Goal: Communication & Community: Answer question/provide support

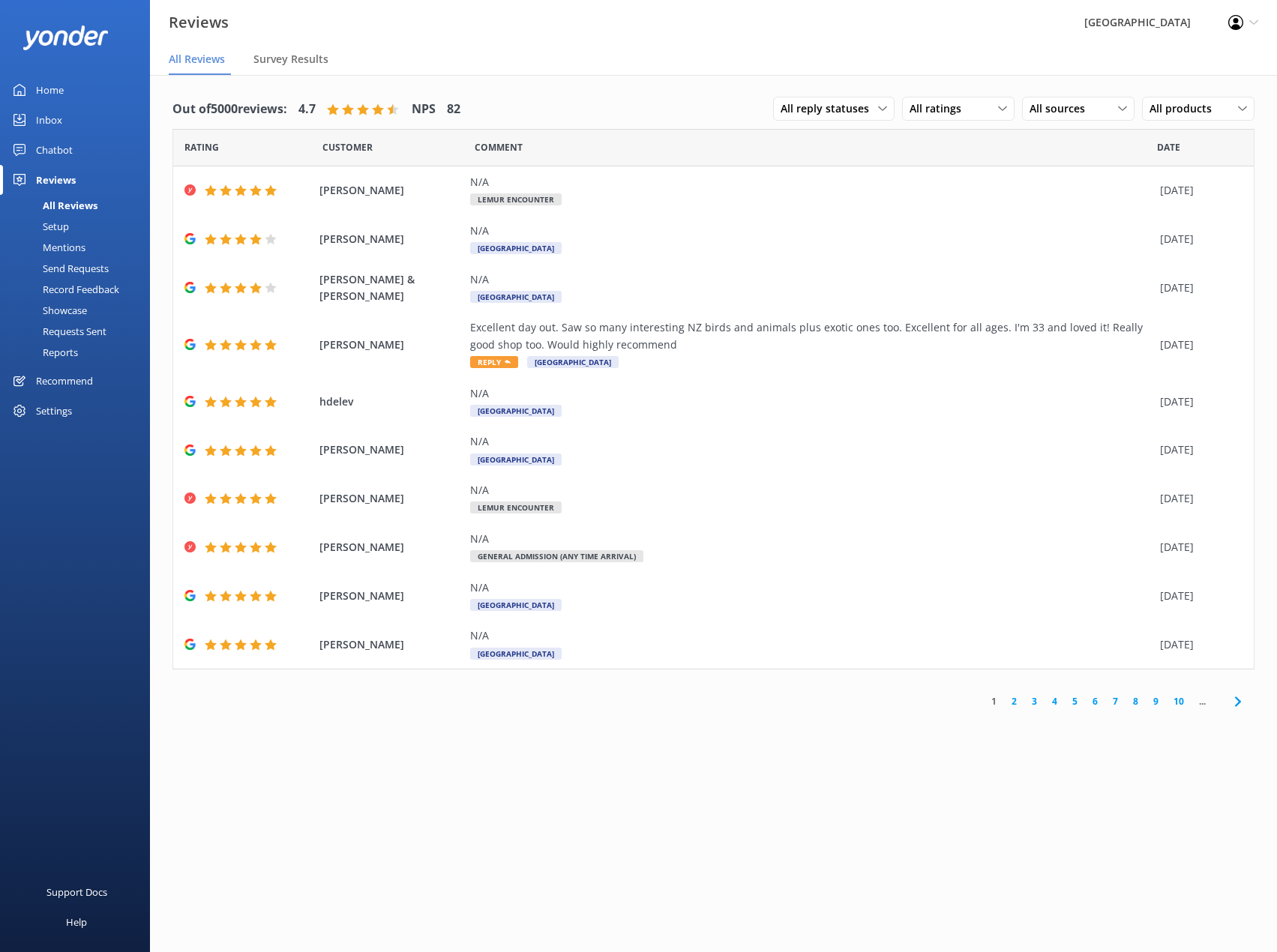
click at [54, 121] on div "Inbox" at bounding box center [48, 120] width 26 height 30
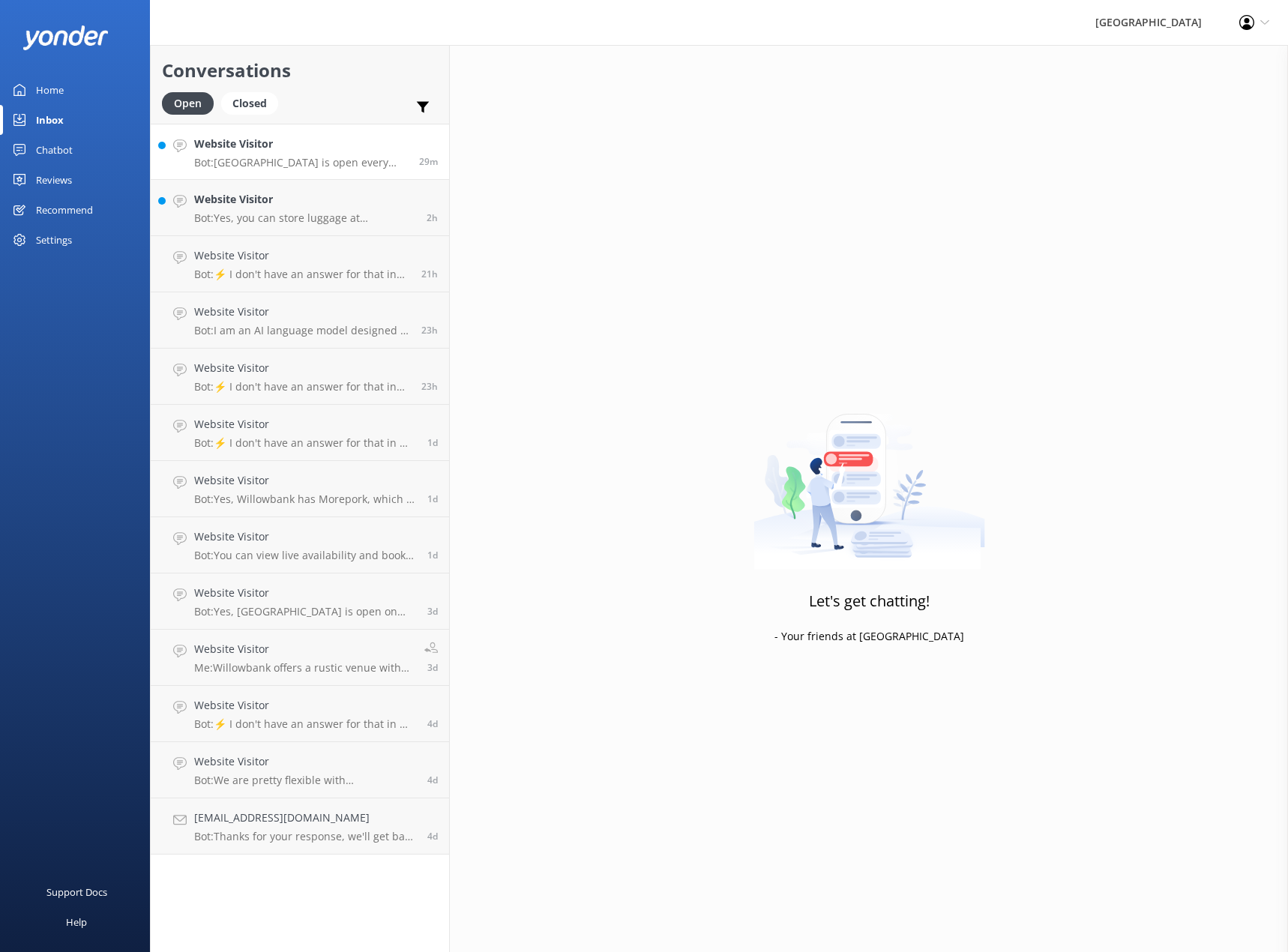
click at [288, 144] on h4 "Website Visitor" at bounding box center [301, 144] width 214 height 17
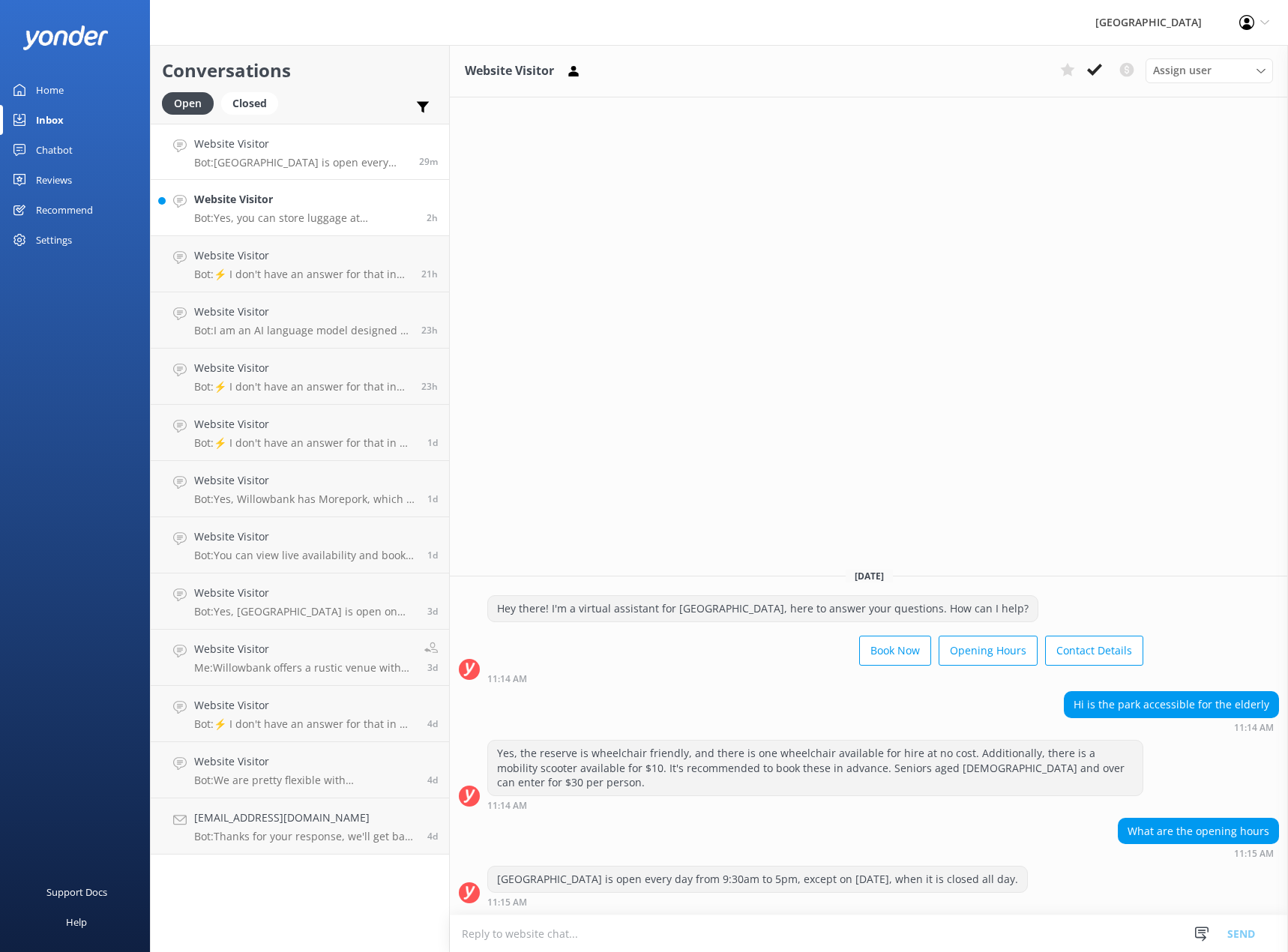
click at [290, 227] on link "Website Visitor Bot: Yes, you can store luggage at [GEOGRAPHIC_DATA] during you…" at bounding box center [299, 207] width 298 height 56
